Goal: Obtain resource: Download file/media

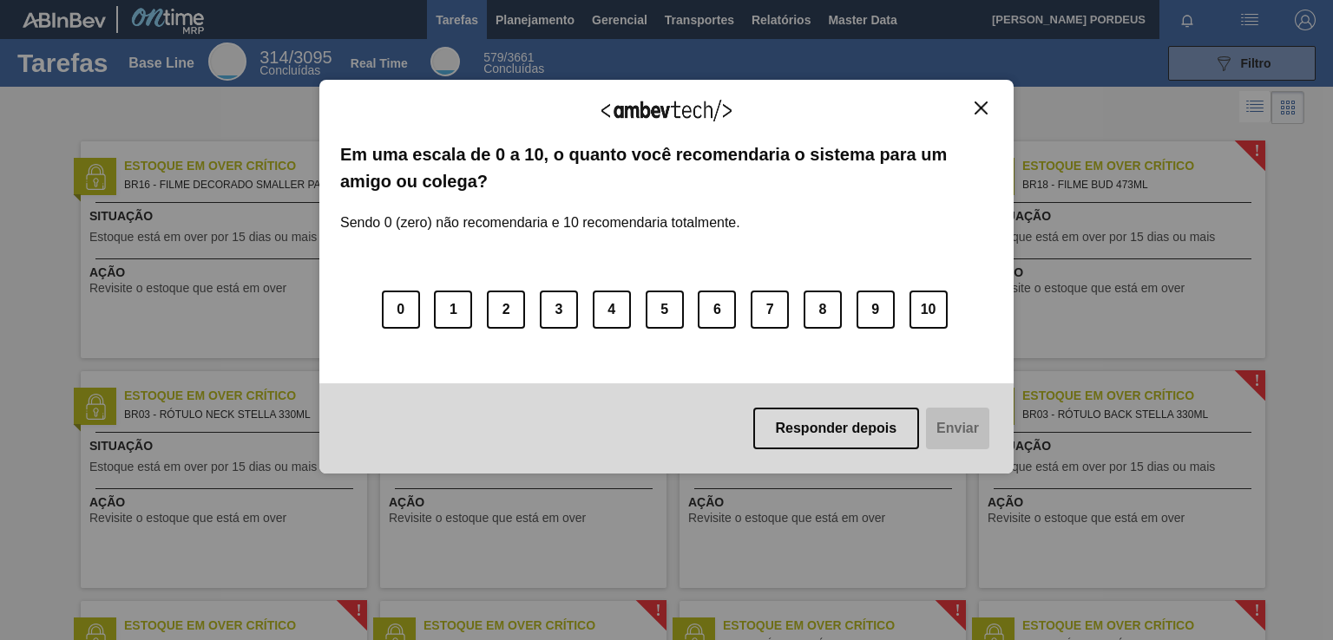
click at [981, 108] on img "Close" at bounding box center [980, 108] width 13 height 13
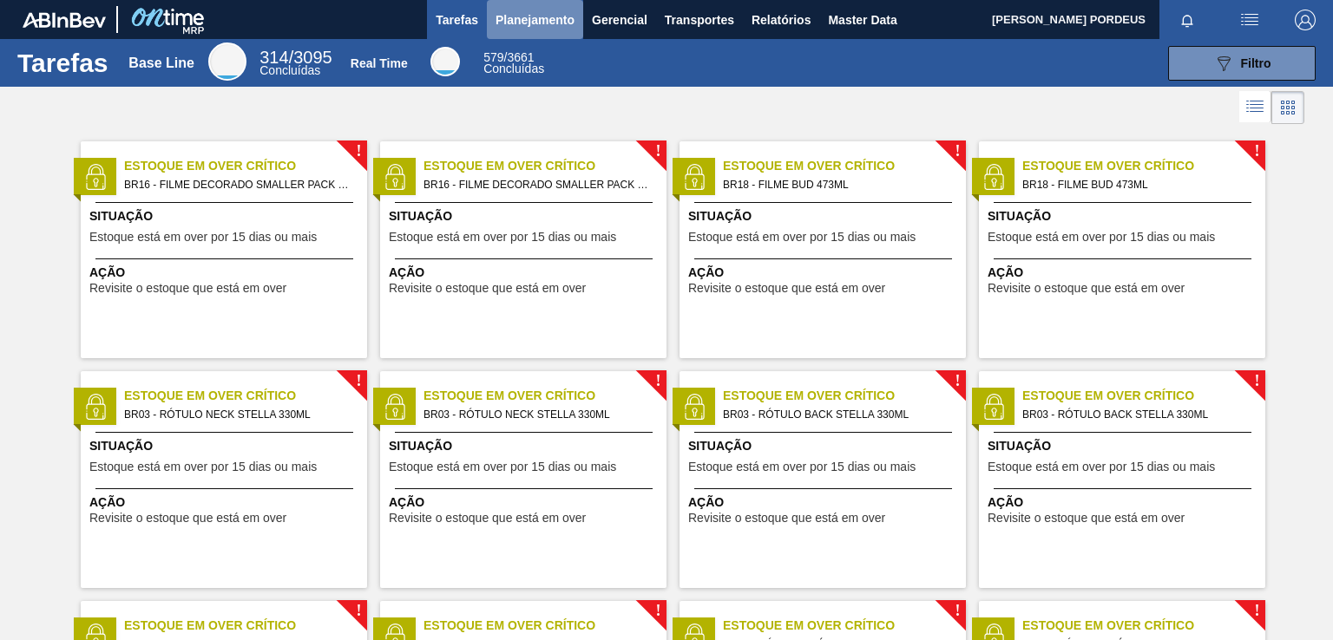
click at [529, 24] on span "Planejamento" at bounding box center [534, 20] width 79 height 21
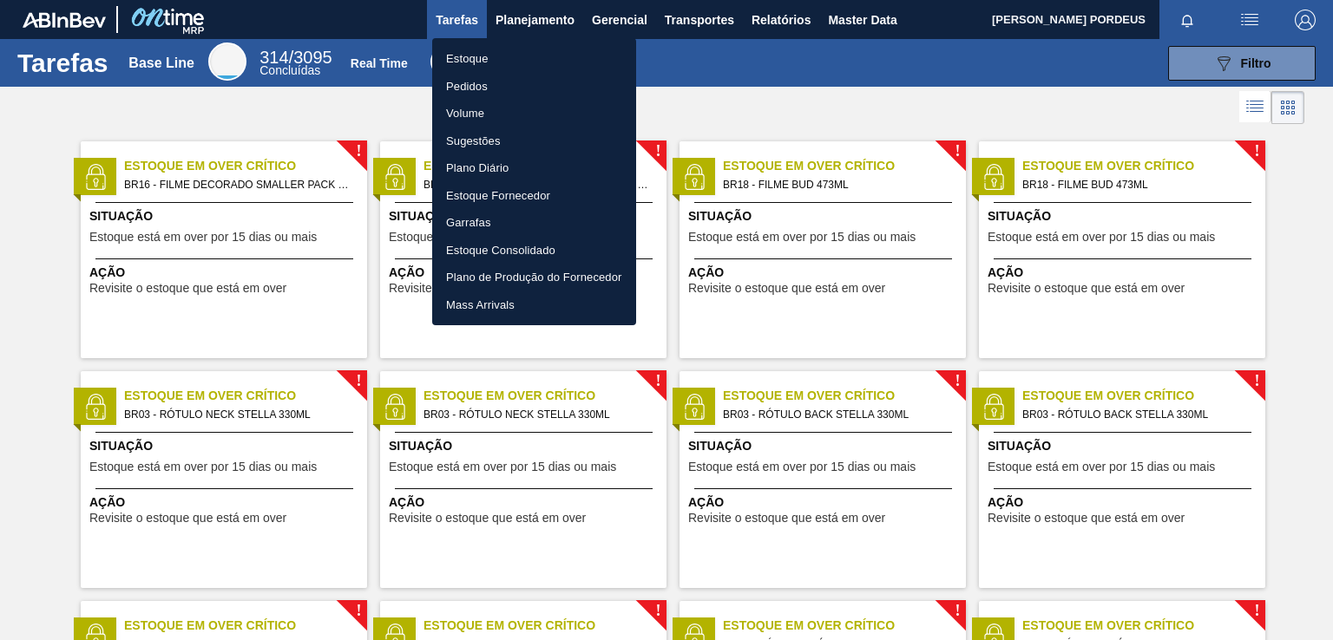
click at [632, 16] on div at bounding box center [666, 320] width 1333 height 640
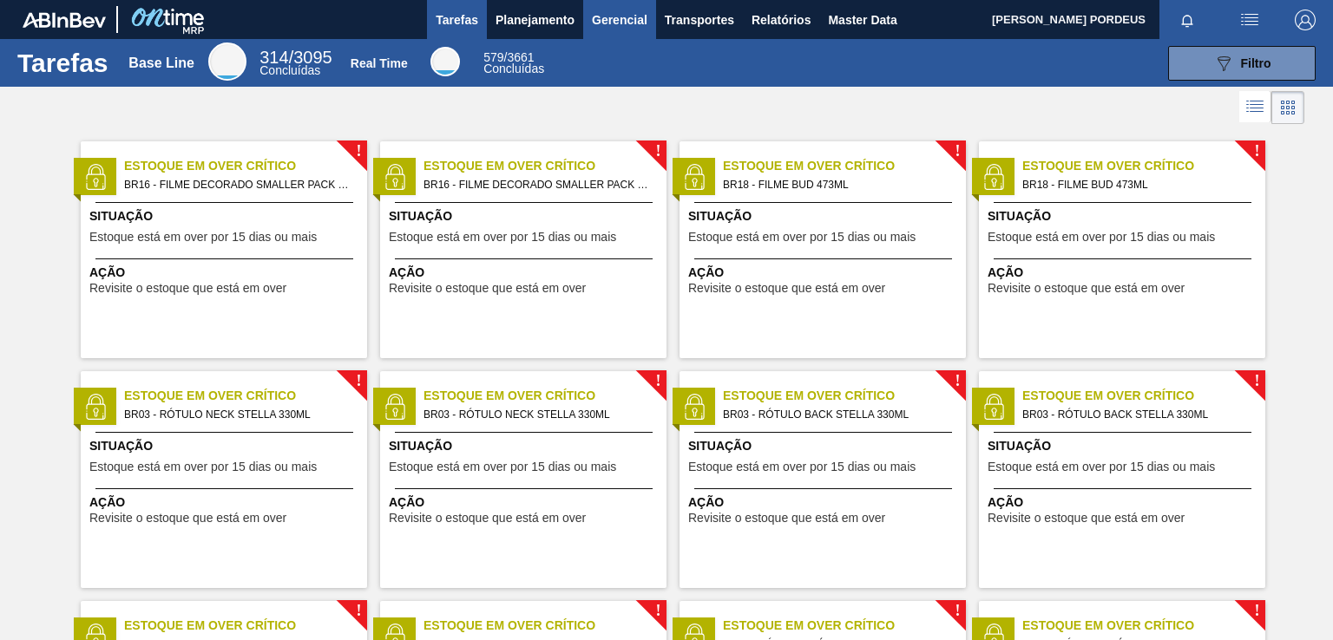
click at [618, 15] on span "Gerencial" at bounding box center [620, 20] width 56 height 21
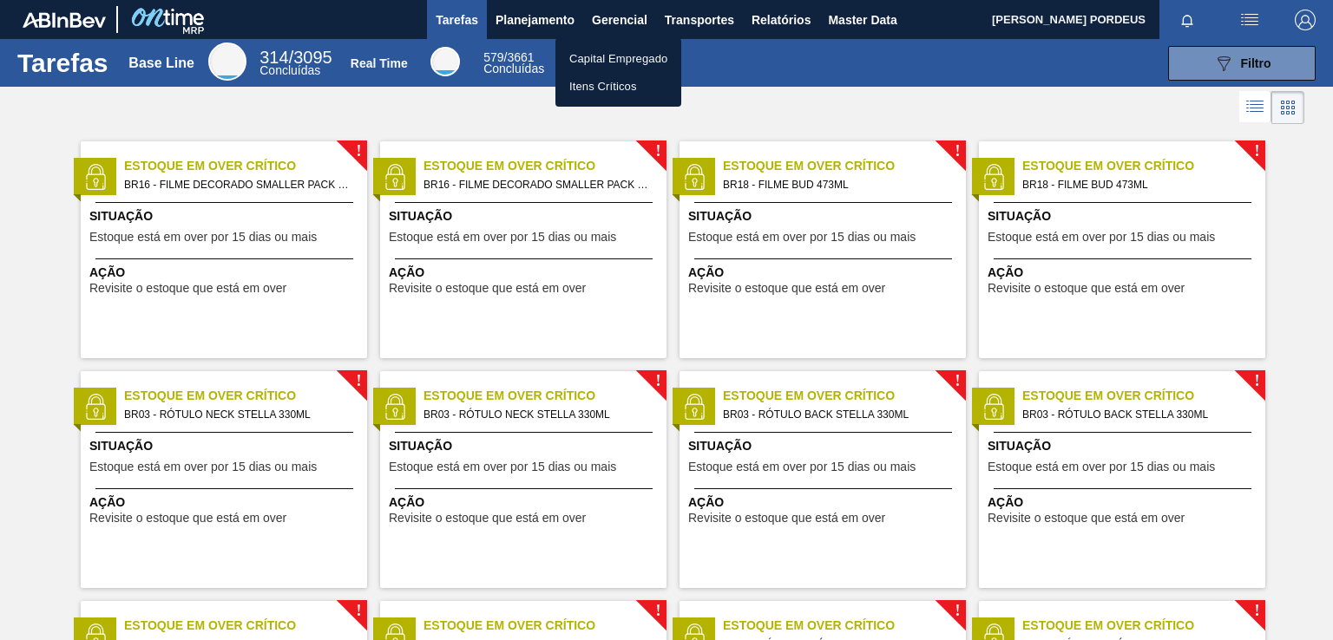
click at [560, 29] on div at bounding box center [666, 320] width 1333 height 640
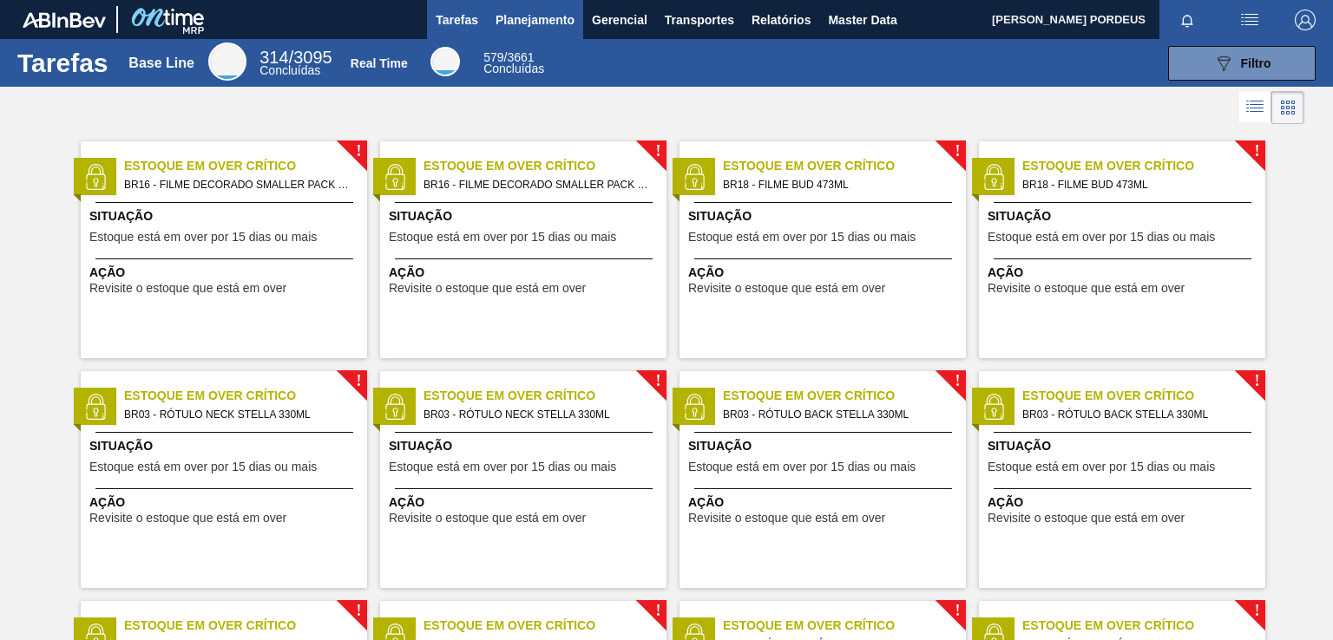
click at [549, 24] on span "Planejamento" at bounding box center [534, 20] width 79 height 21
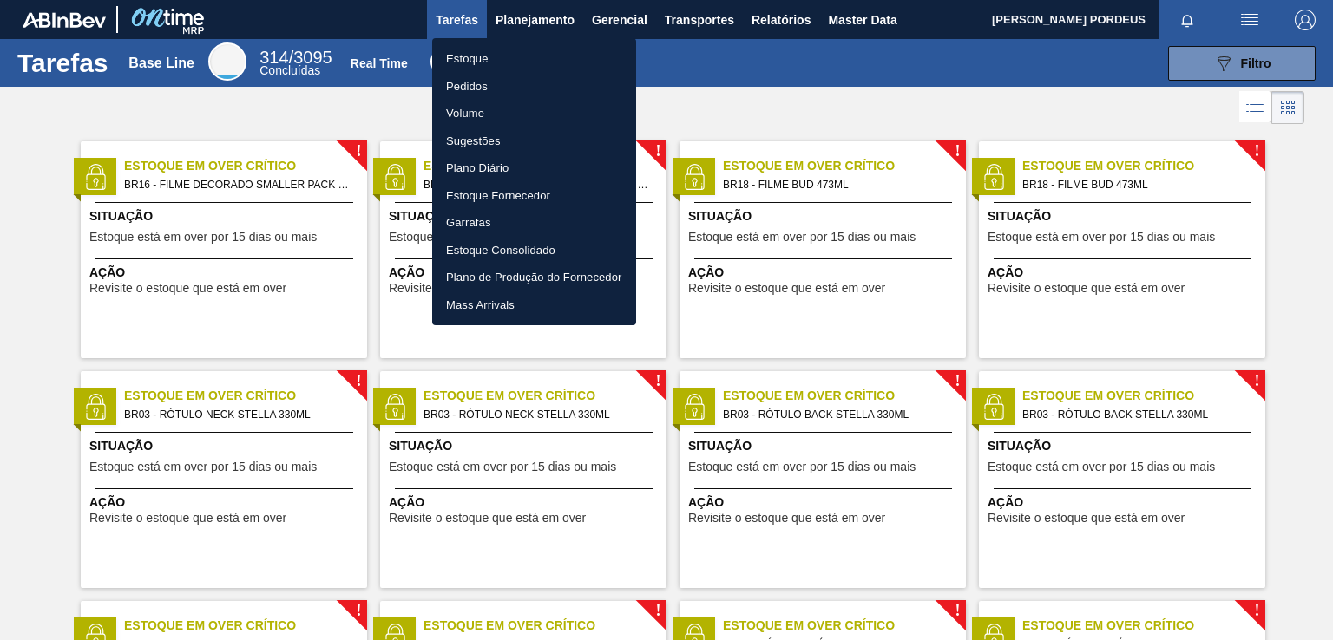
click at [463, 62] on li "Estoque" at bounding box center [534, 59] width 204 height 28
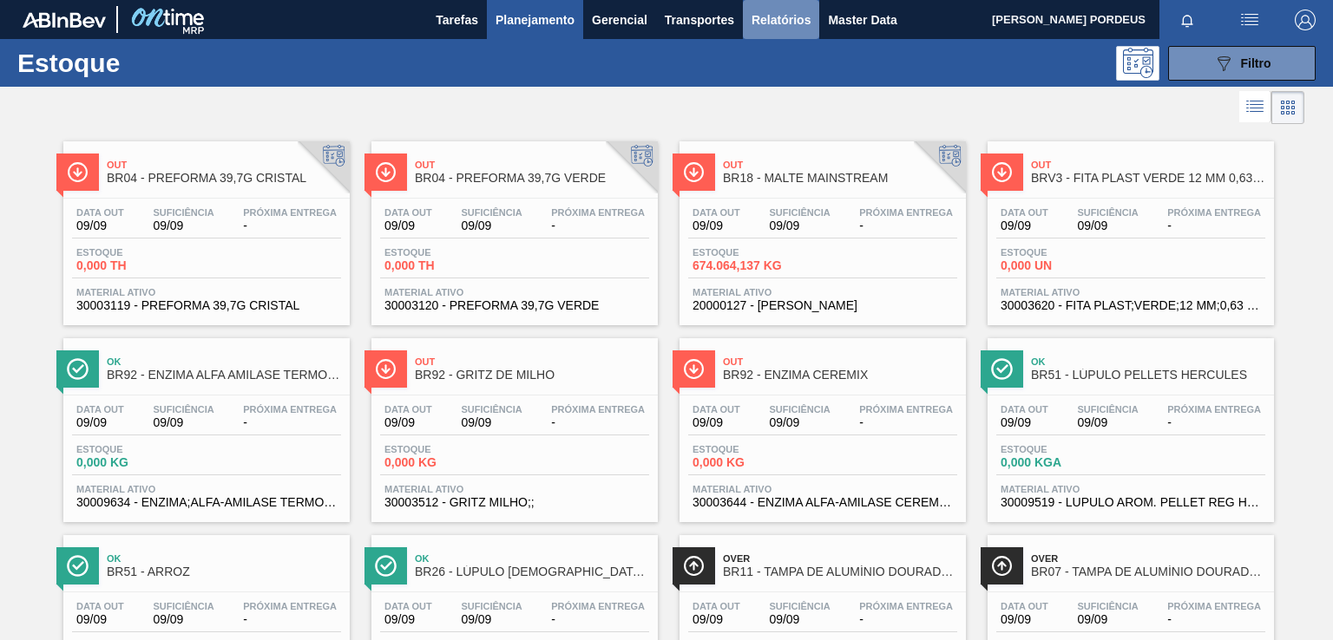
click at [777, 17] on span "Relatórios" at bounding box center [780, 20] width 59 height 21
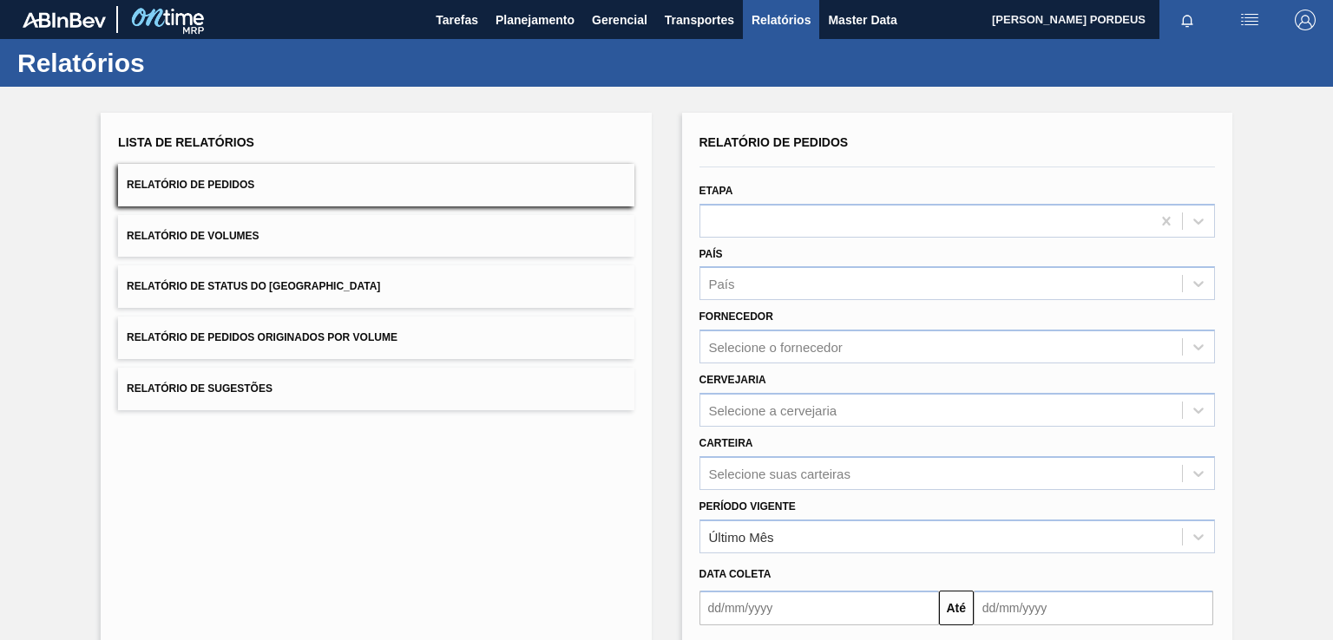
click at [213, 283] on span "Relatório de Status do [GEOGRAPHIC_DATA]" at bounding box center [253, 286] width 253 height 12
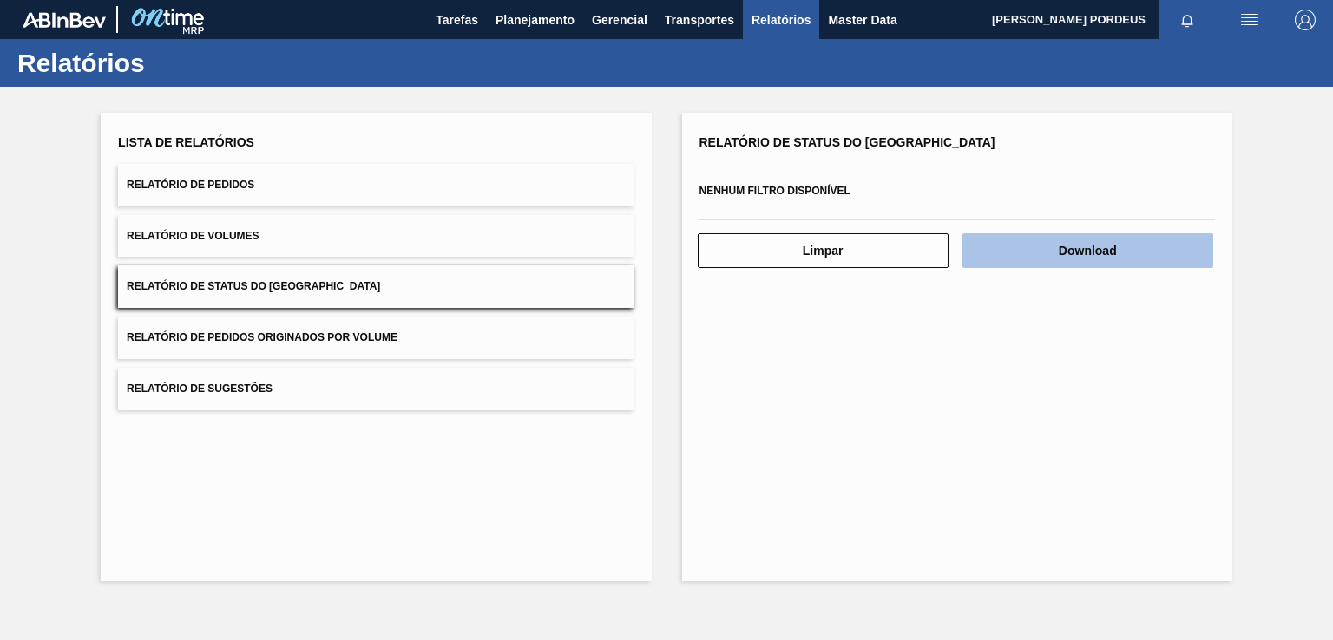
click at [1040, 249] on button "Download" at bounding box center [1087, 250] width 251 height 35
